Goal: Transaction & Acquisition: Purchase product/service

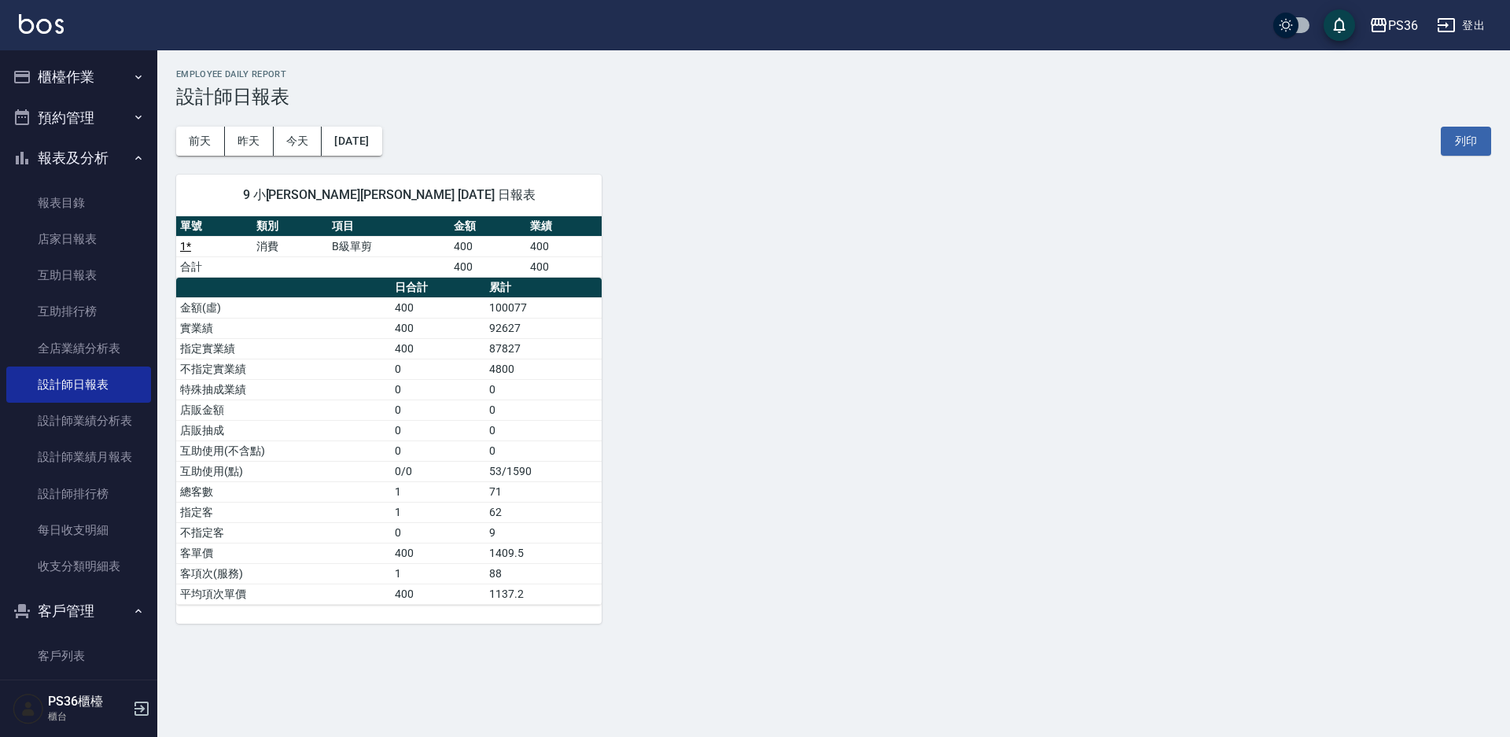
click at [94, 86] on button "櫃檯作業" at bounding box center [78, 77] width 145 height 41
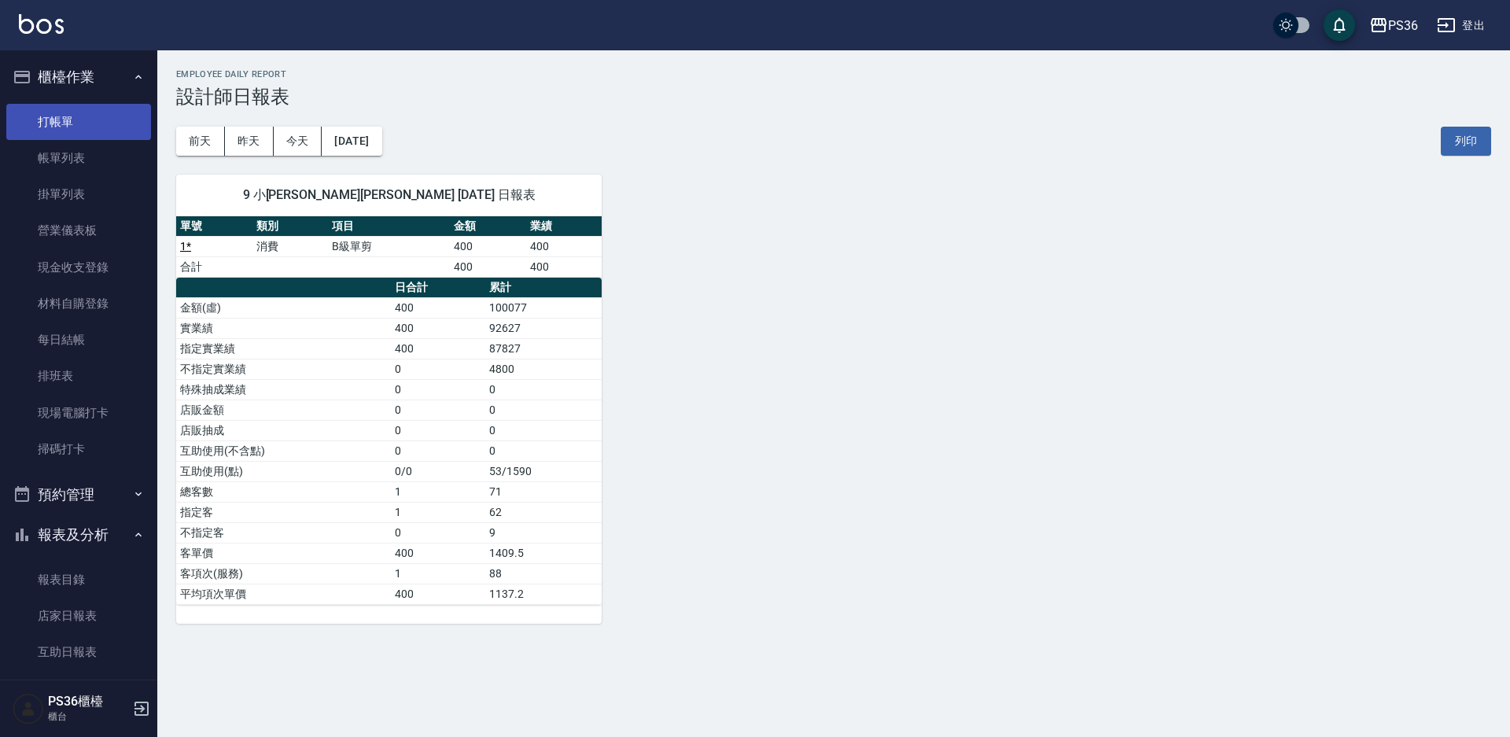
click at [82, 125] on link "打帳單" at bounding box center [78, 122] width 145 height 36
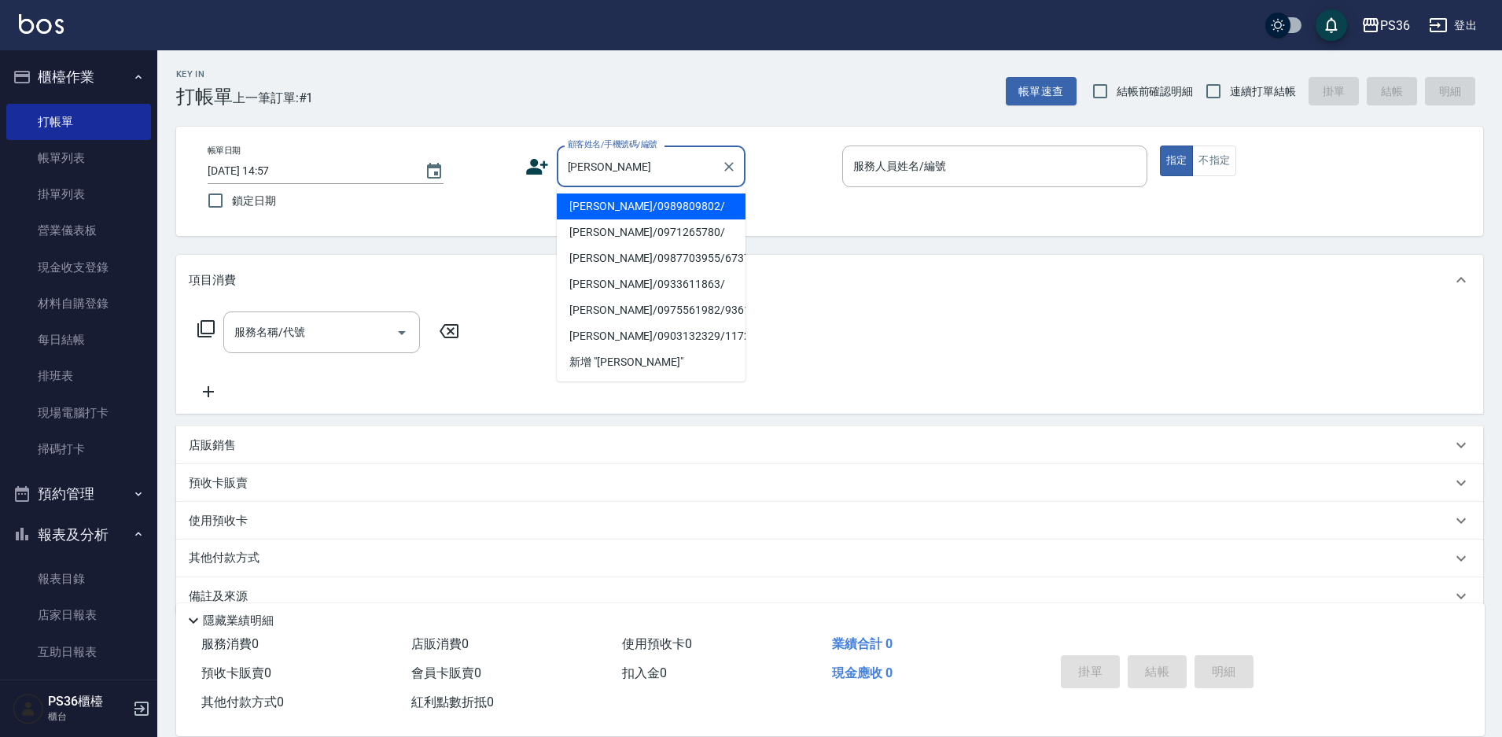
click at [633, 203] on li "[PERSON_NAME]/0989809802/" at bounding box center [651, 206] width 189 height 26
type input "[PERSON_NAME]/0989809802/"
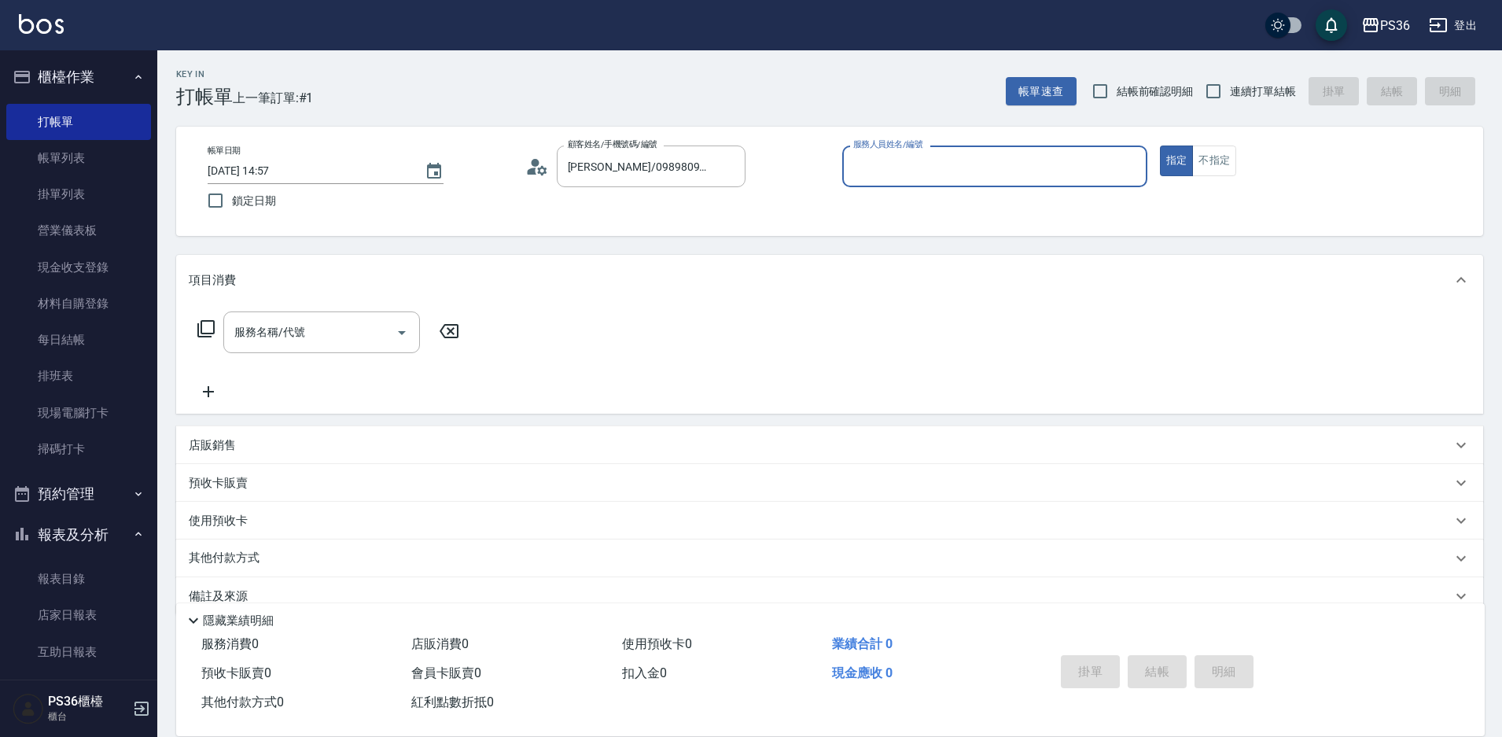
type input "Ruby-4"
click at [343, 334] on input "服務名稱/代號" at bounding box center [309, 333] width 159 height 28
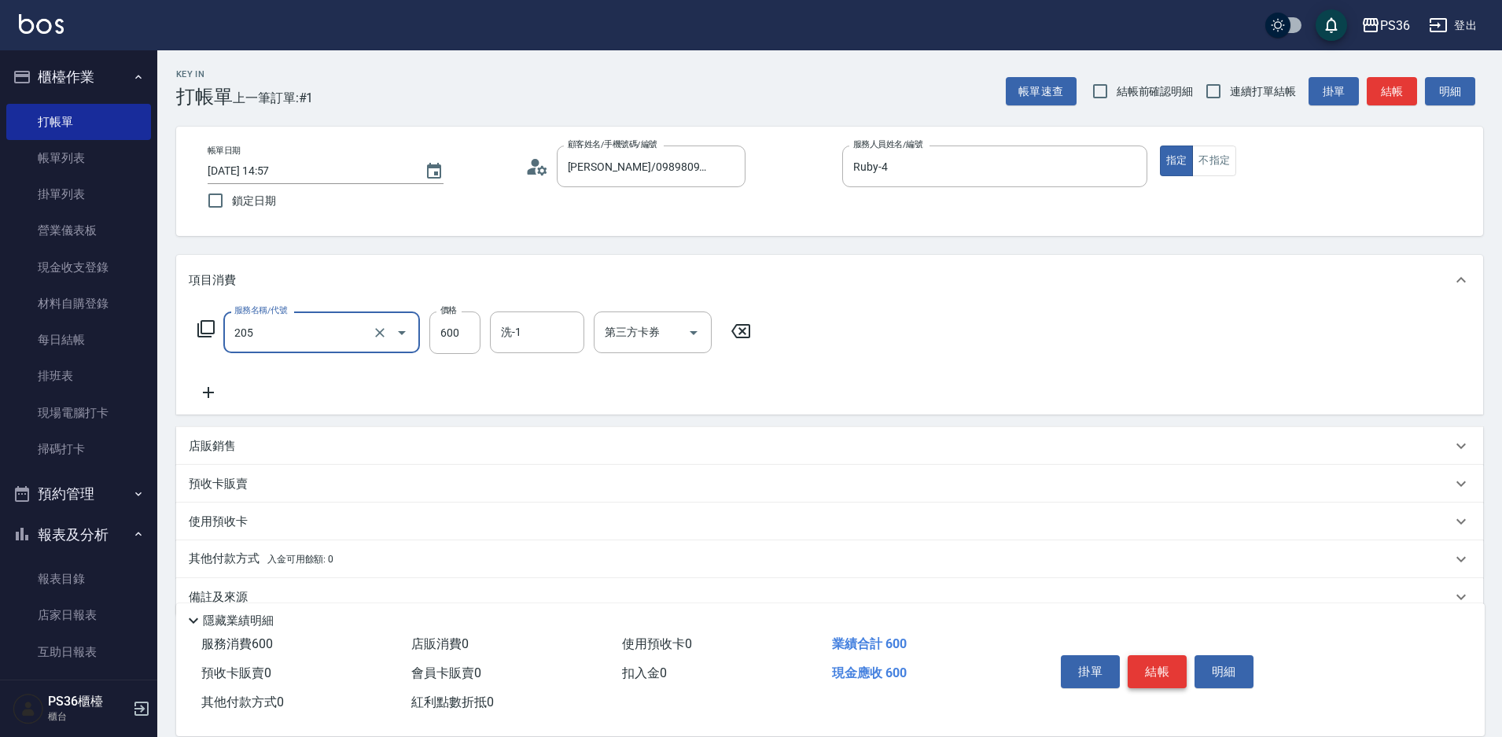
type input "A級洗剪(205)"
click at [1151, 655] on button "結帳" at bounding box center [1157, 671] width 59 height 33
